Goal: Task Accomplishment & Management: Manage account settings

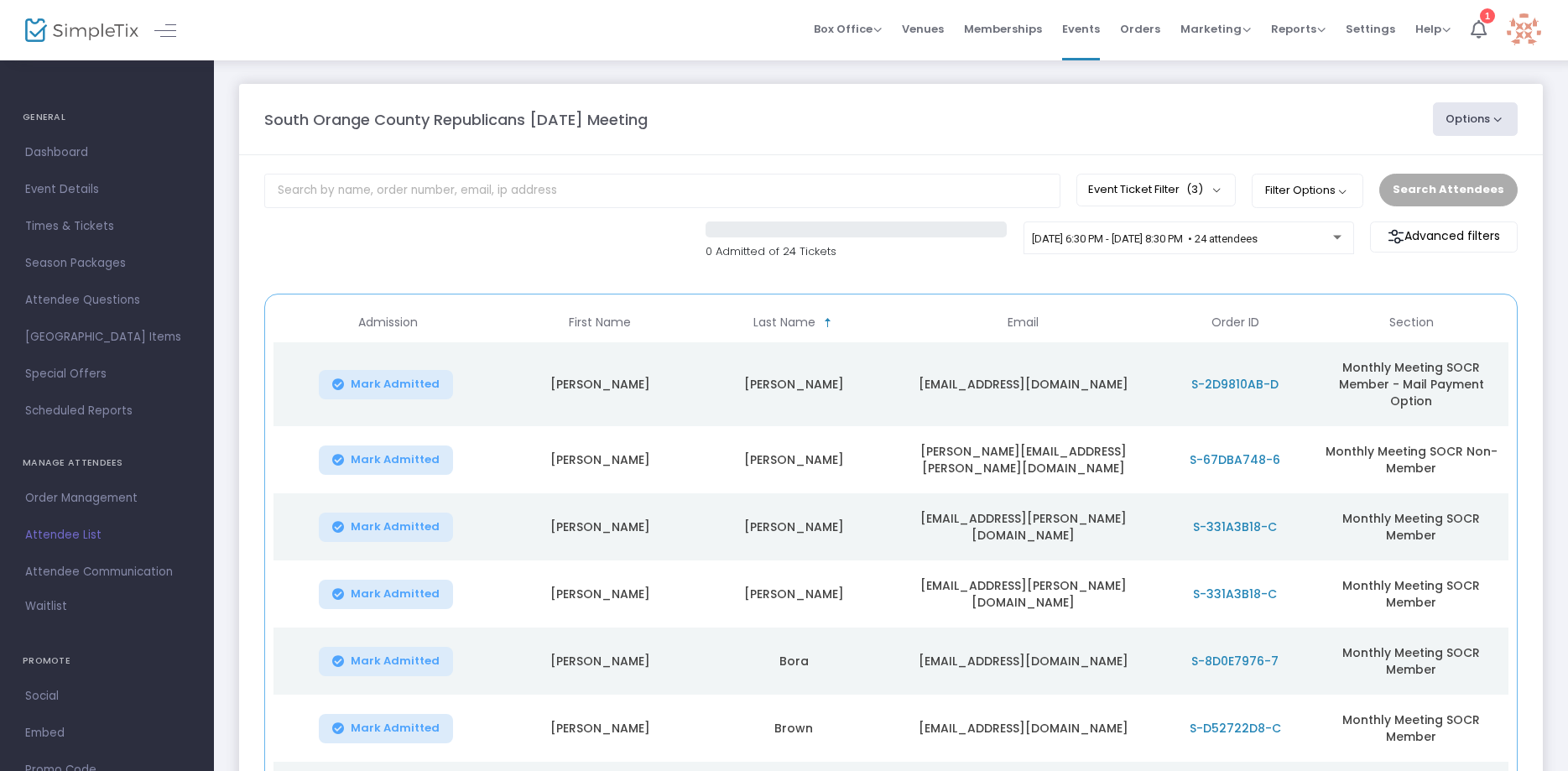
click at [1485, 125] on button "Options" at bounding box center [1476, 118] width 86 height 33
click at [1400, 170] on li "Export List" at bounding box center [1430, 169] width 154 height 32
radio input "false"
radio input "true"
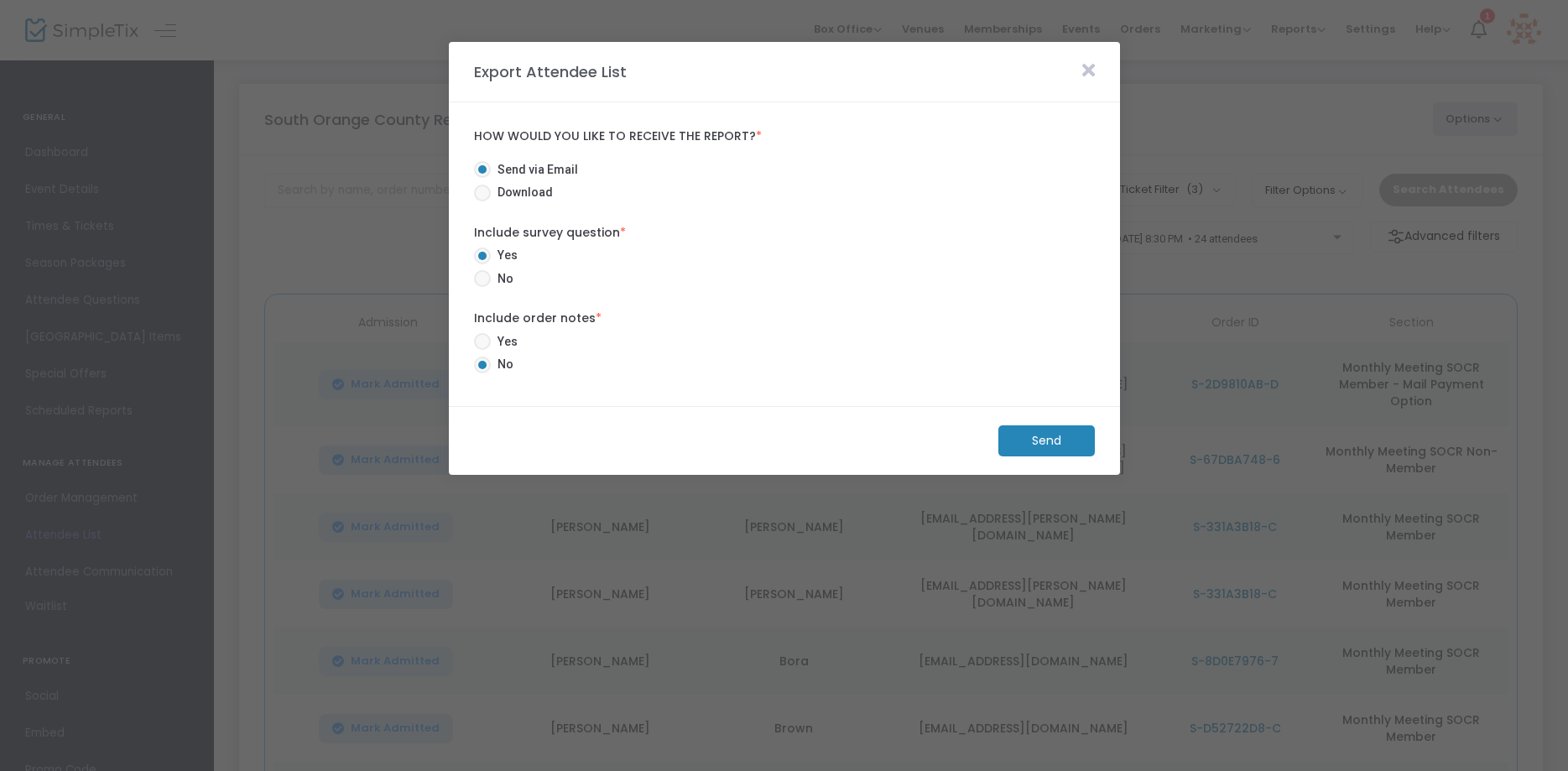
click at [1035, 440] on m-button "Send" at bounding box center [1047, 440] width 96 height 31
